Goal: Information Seeking & Learning: Check status

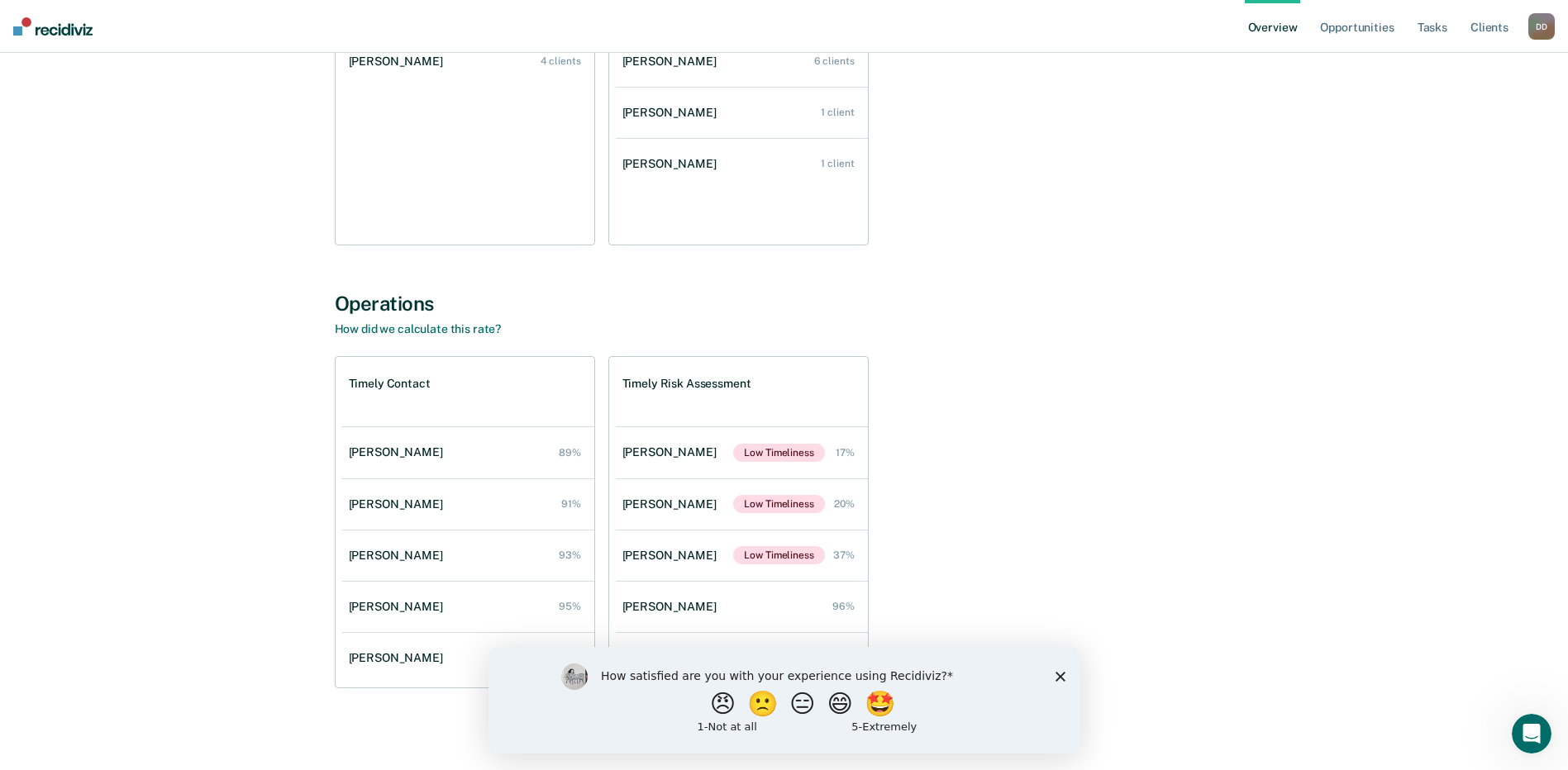
scroll to position [334, 0]
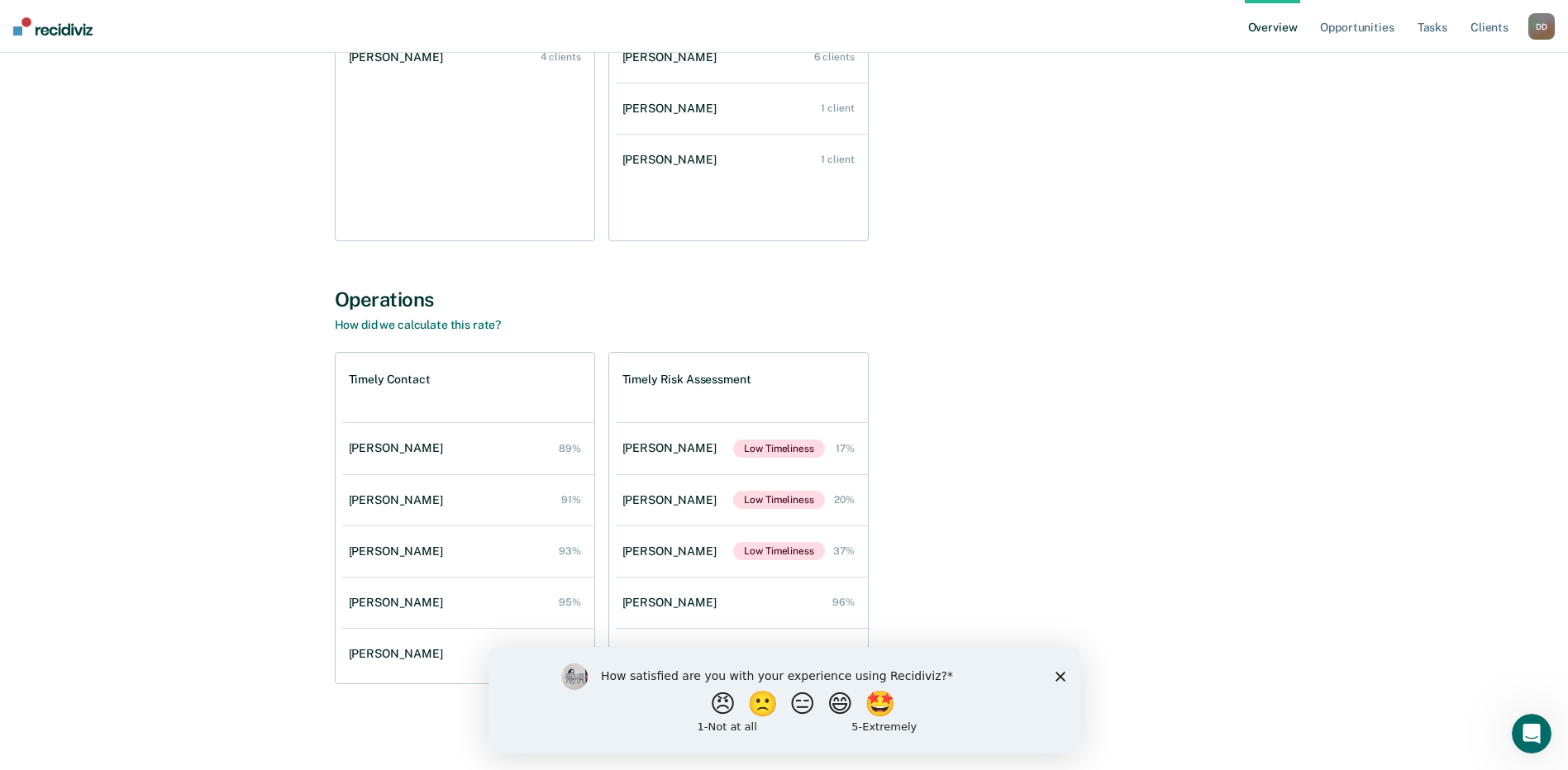
click at [1061, 674] on polygon "Close survey" at bounding box center [1060, 677] width 10 height 10
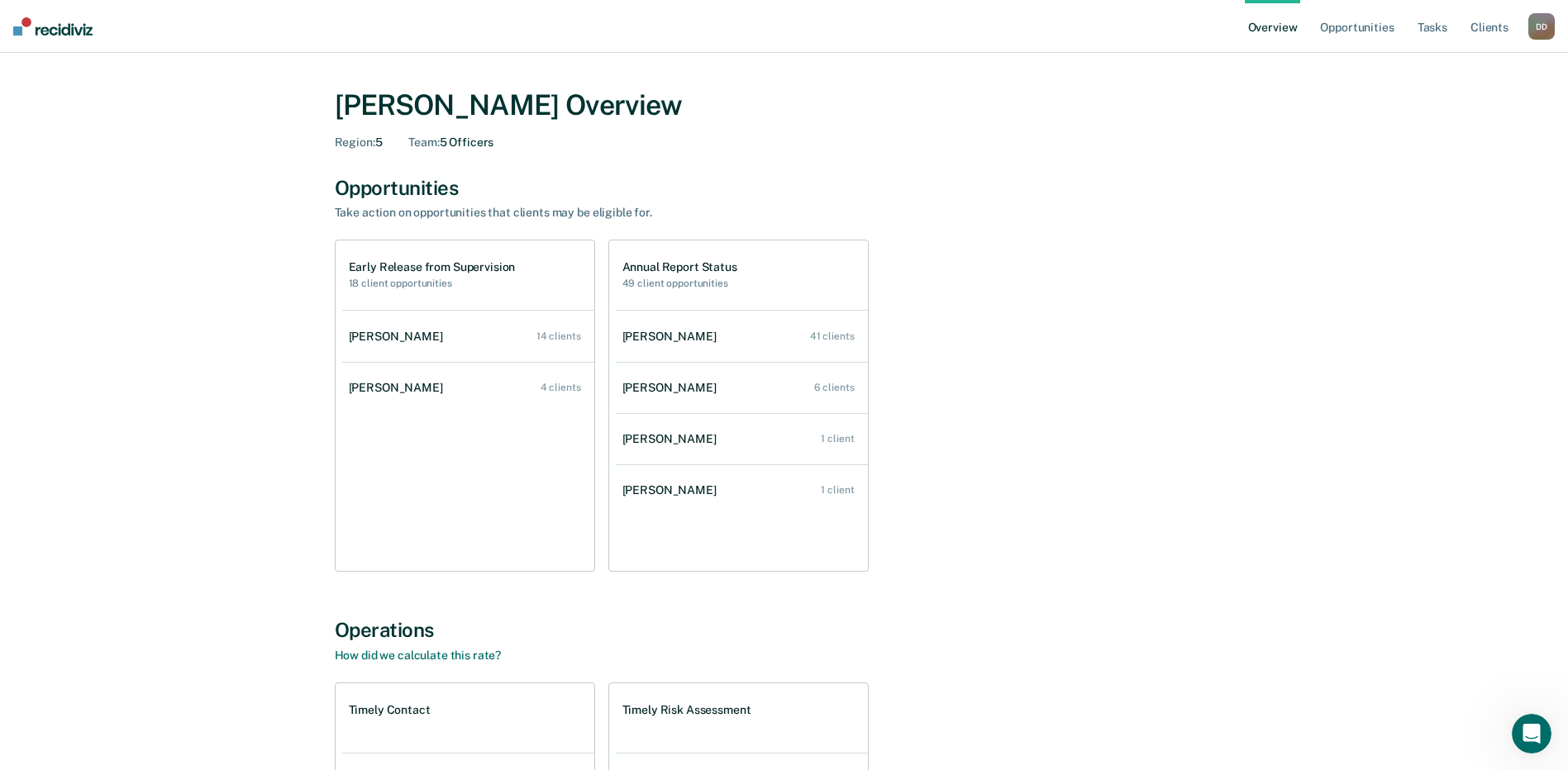
scroll to position [0, 0]
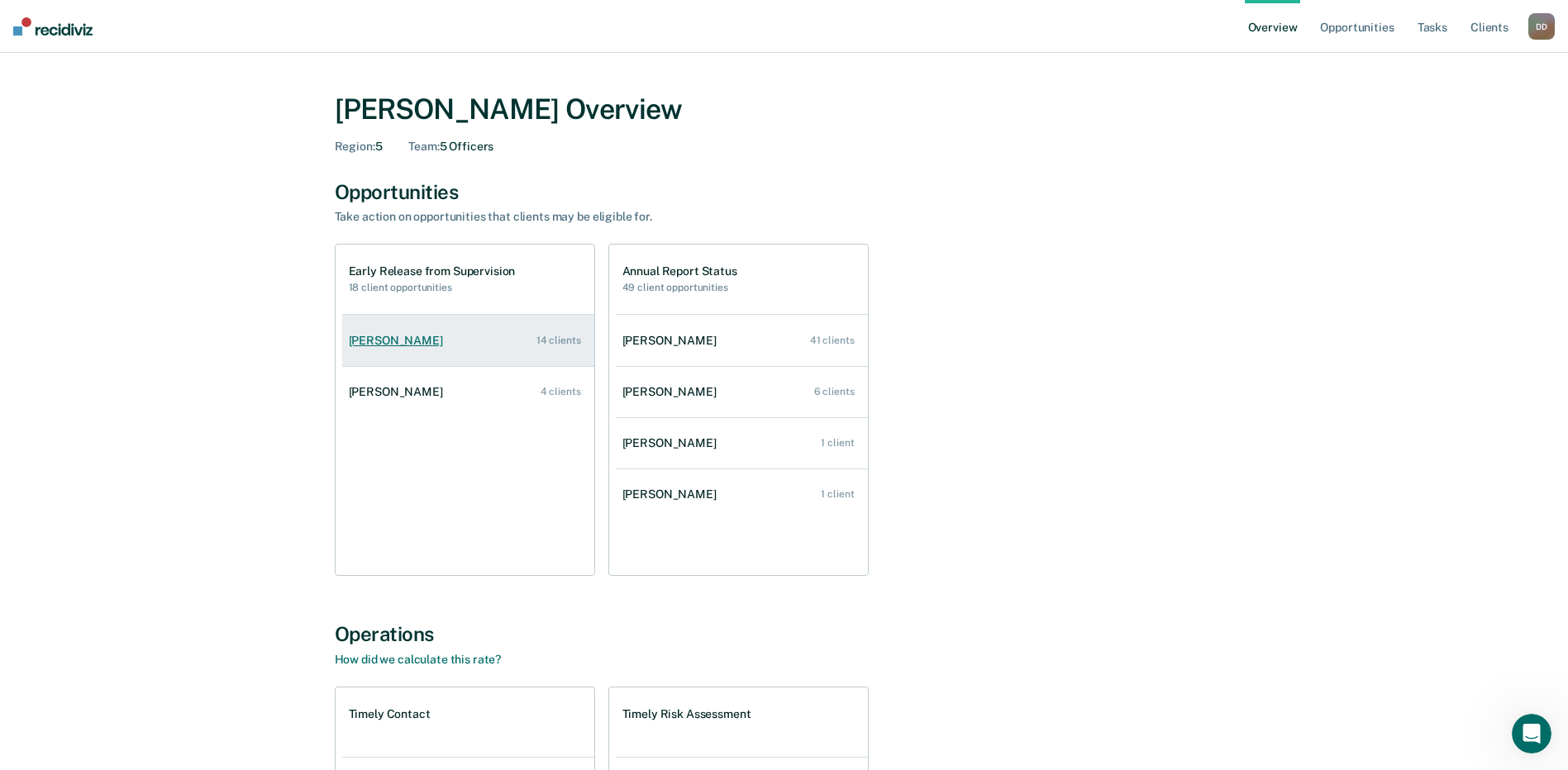
click at [407, 344] on div "[PERSON_NAME]" at bounding box center [400, 340] width 101 height 14
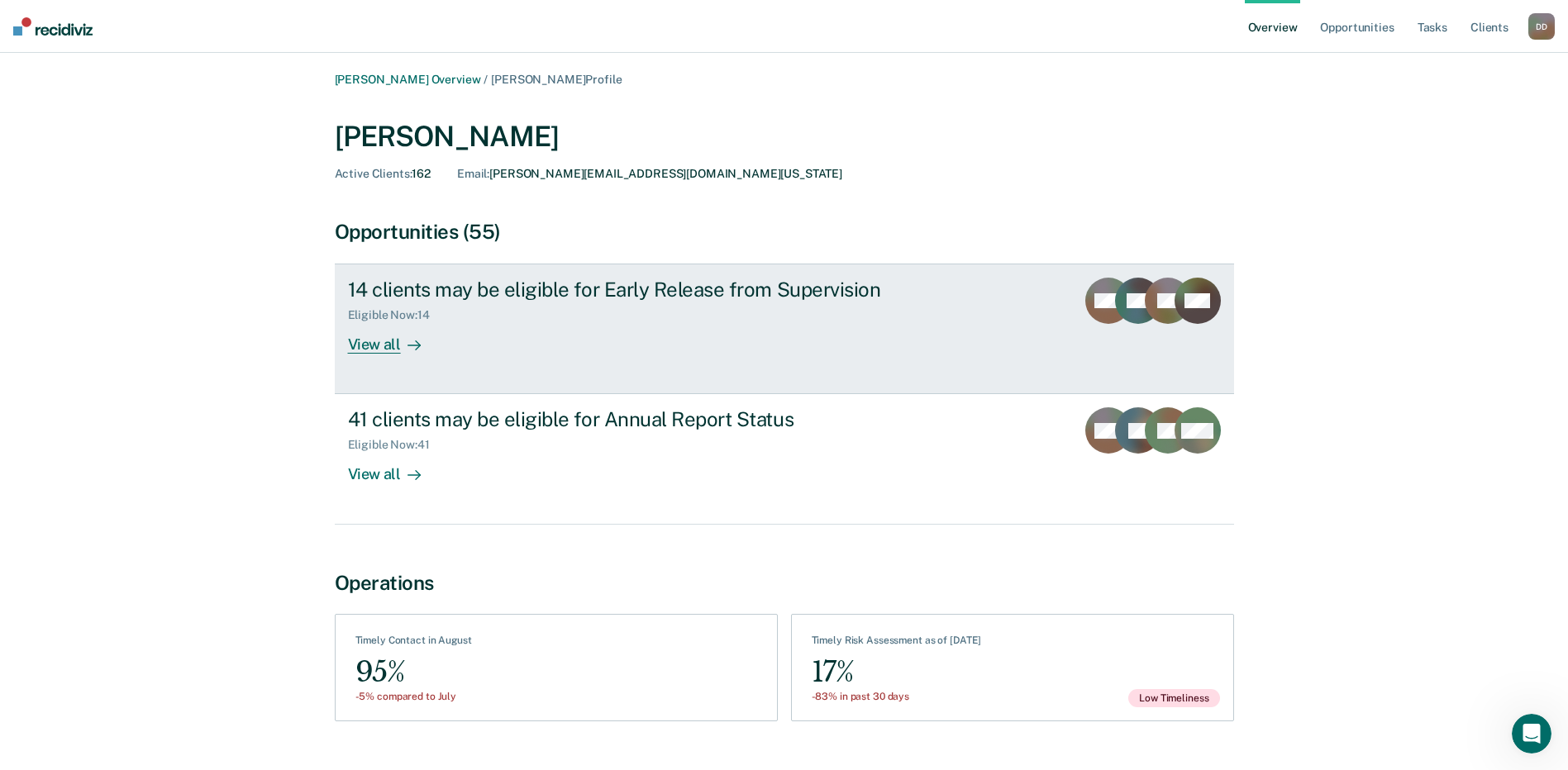
click at [492, 294] on div "14 clients may be eligible for Early Release from Supervision" at bounding box center [638, 290] width 581 height 24
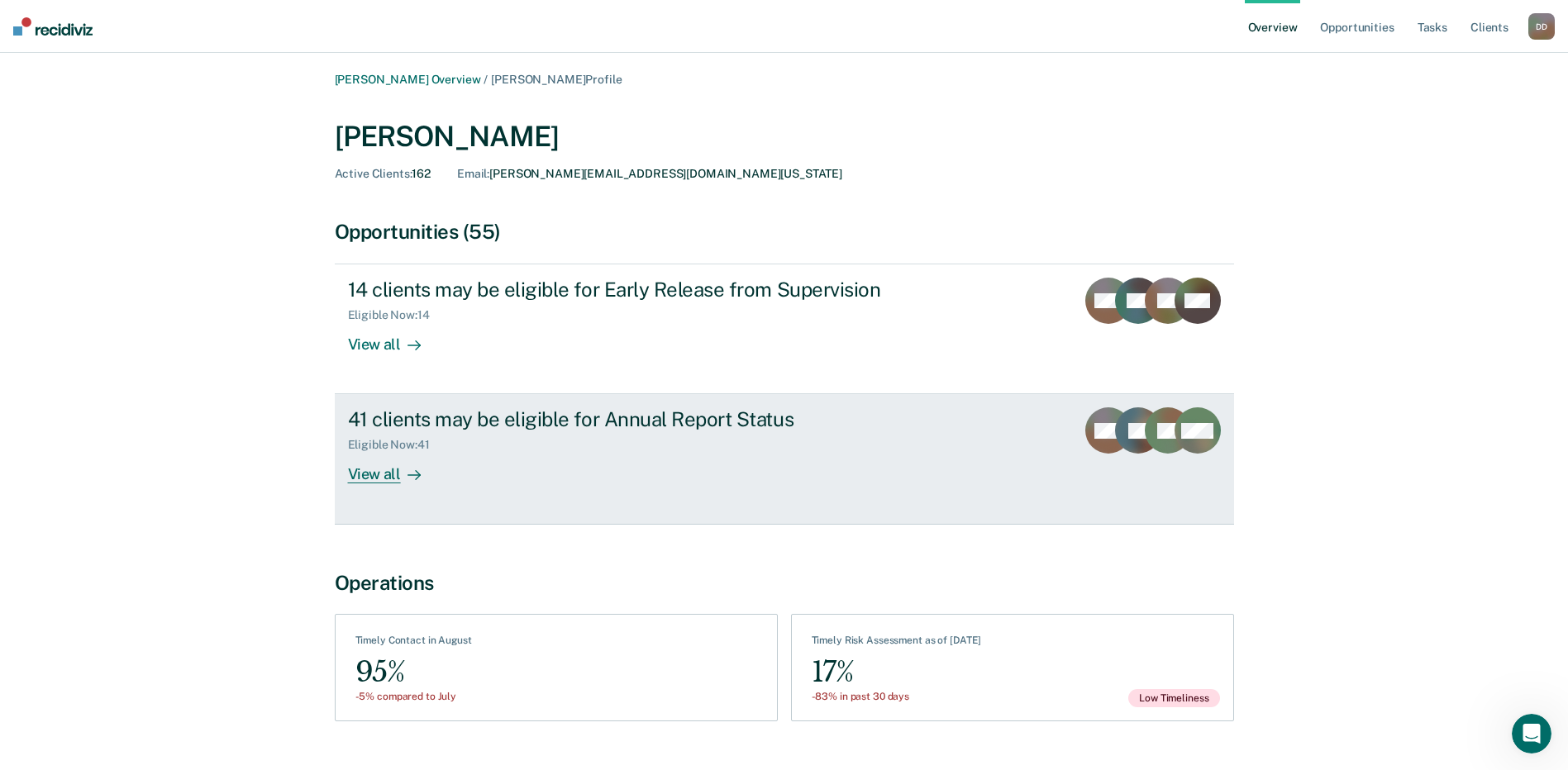
click at [383, 477] on div "View all" at bounding box center [395, 468] width 93 height 33
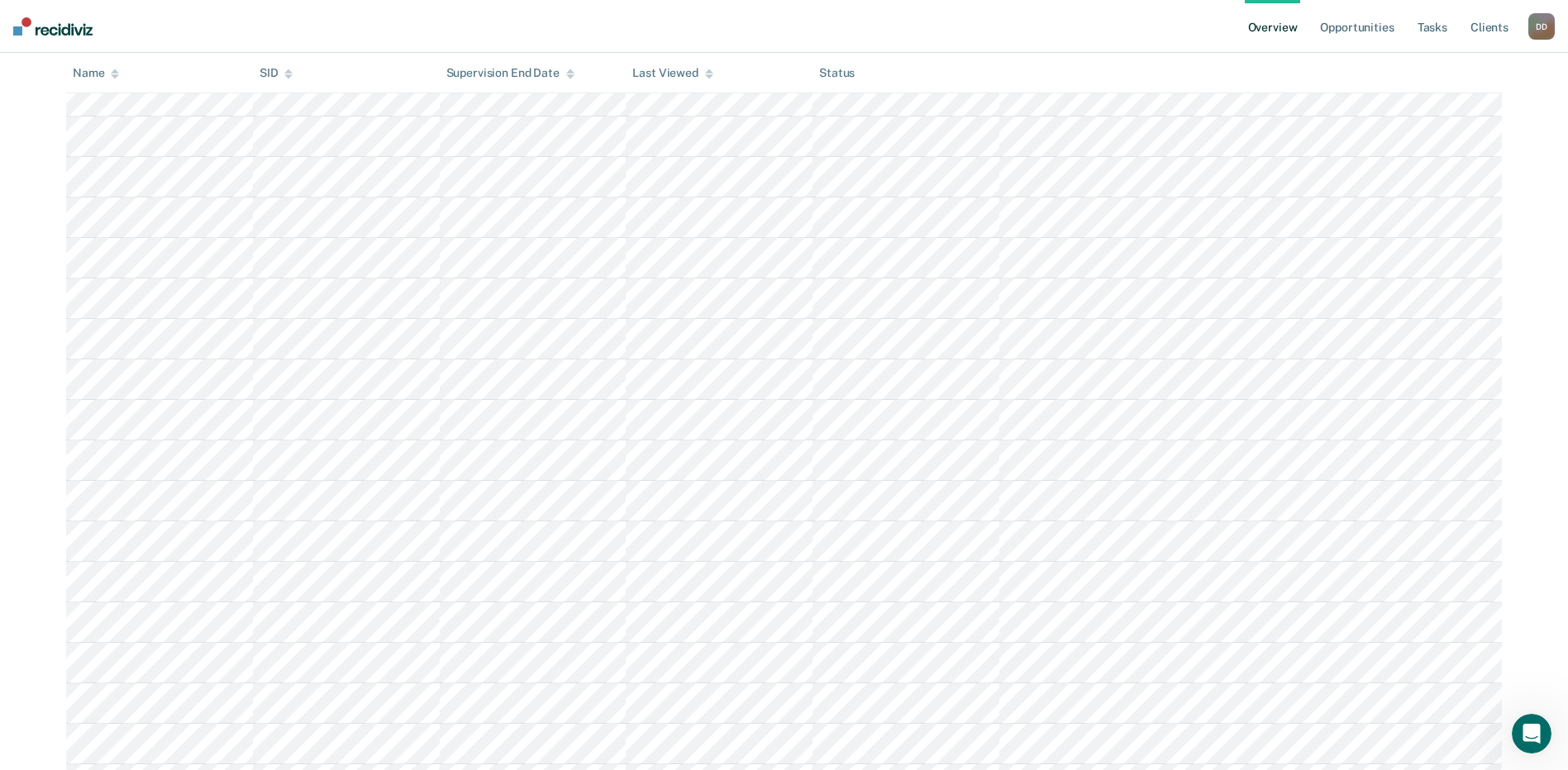
scroll to position [496, 0]
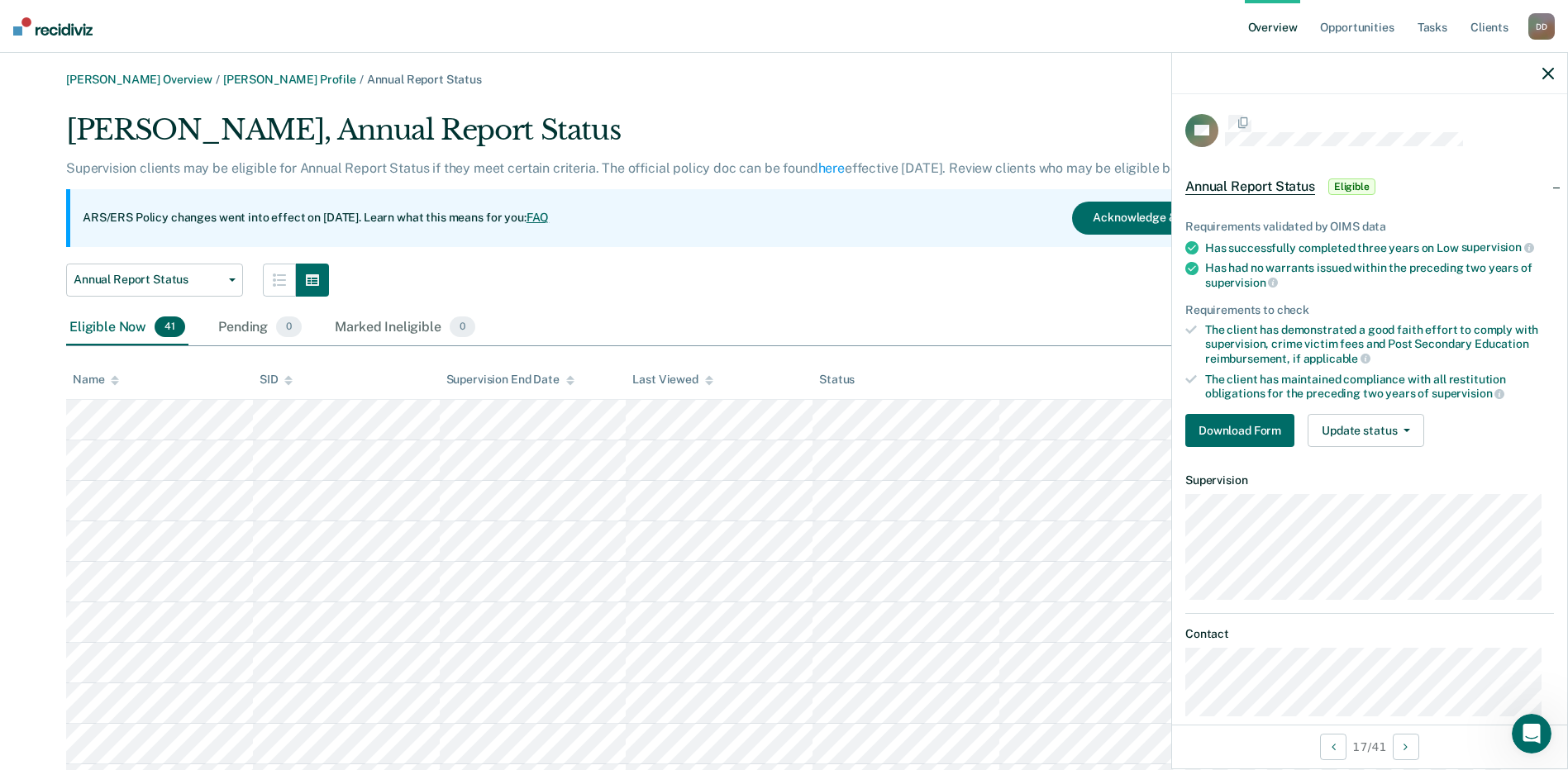
scroll to position [496, 0]
